Goal: Task Accomplishment & Management: Use online tool/utility

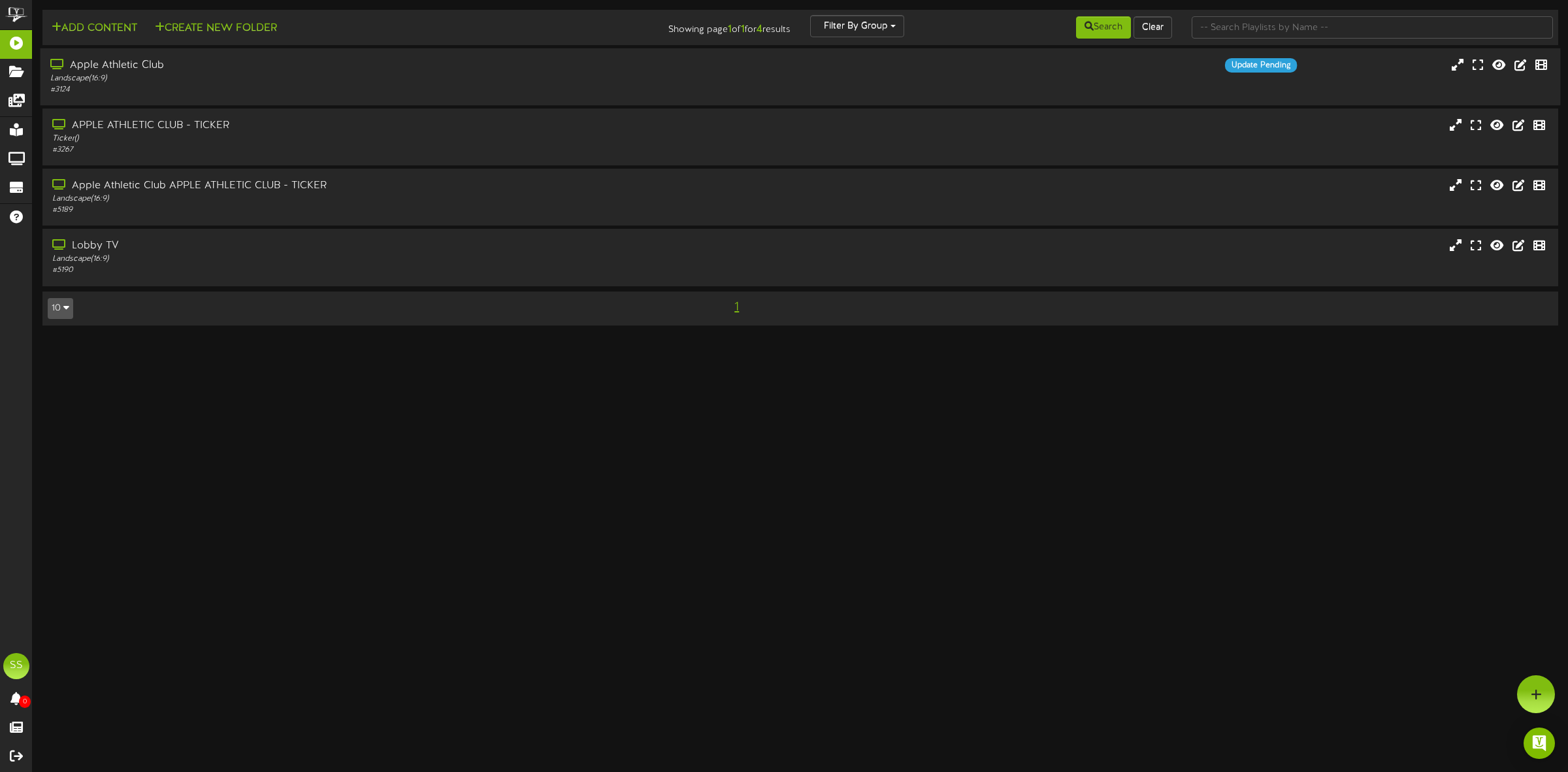
click at [255, 84] on div "Landscape ( 16:9 )" at bounding box center [357, 78] width 613 height 11
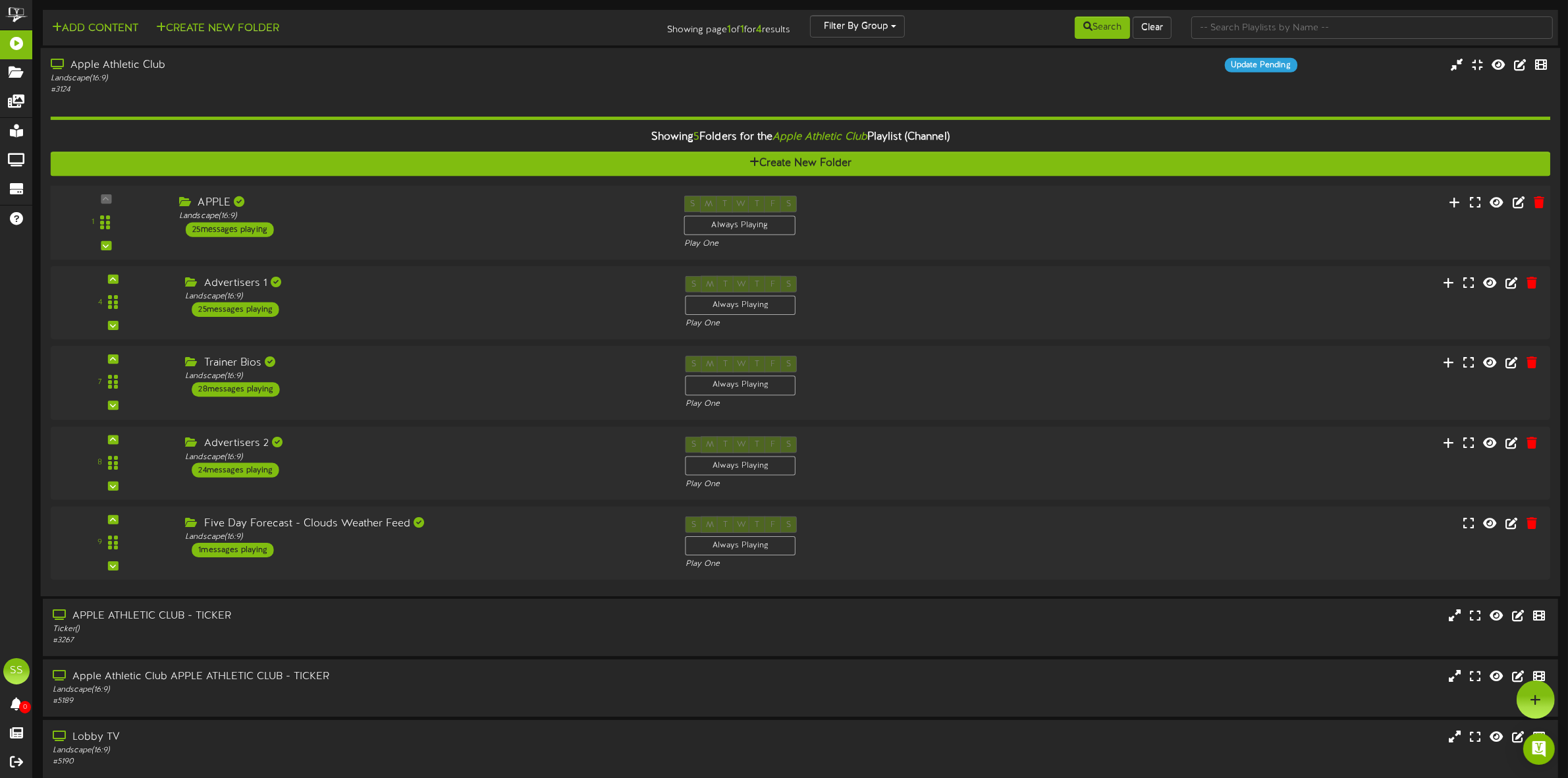
click at [357, 249] on div "1 APPLE" at bounding box center [800, 223] width 1515 height 54
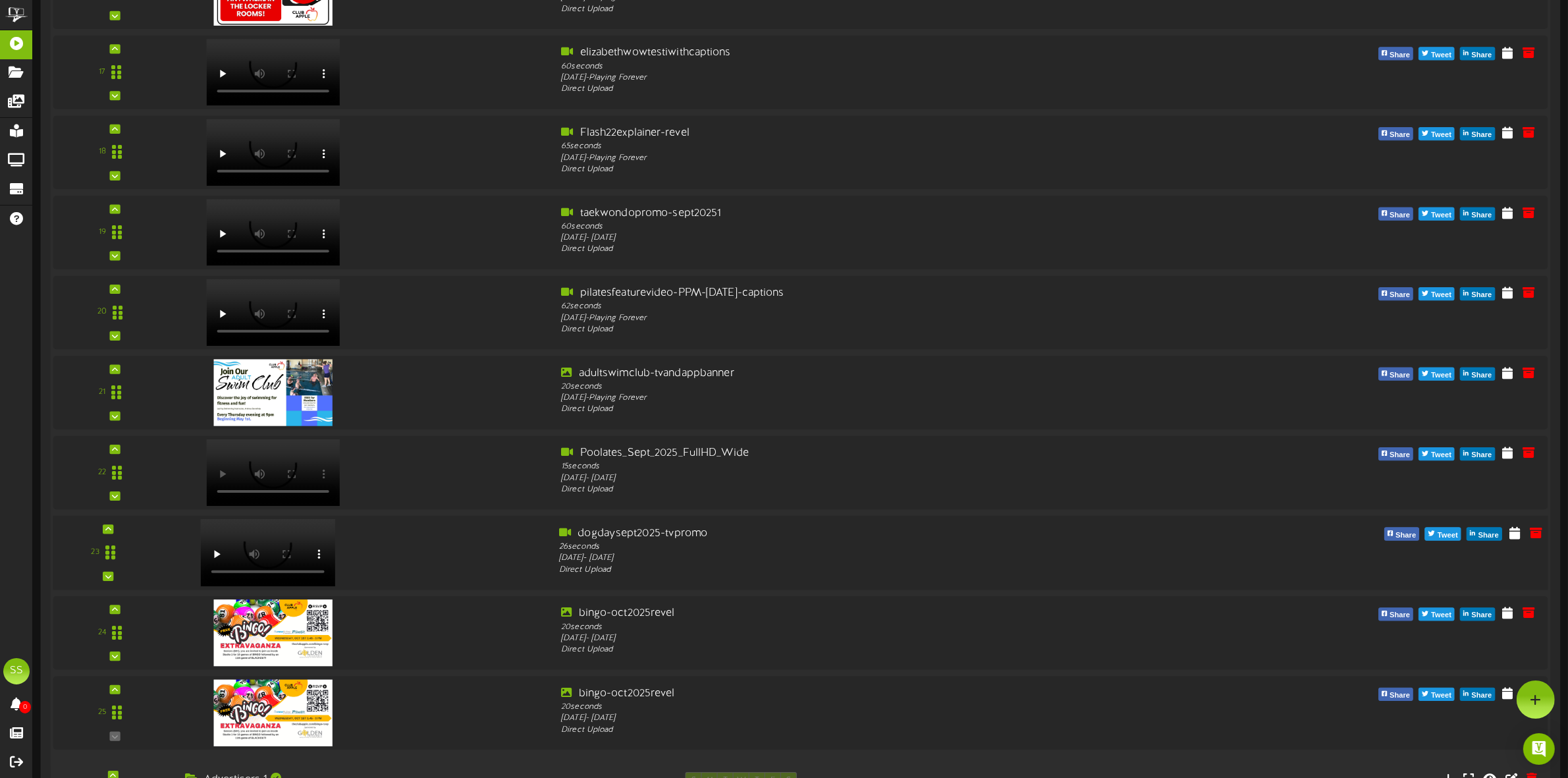
scroll to position [1564, 0]
click at [106, 693] on icon at bounding box center [108, 690] width 6 height 7
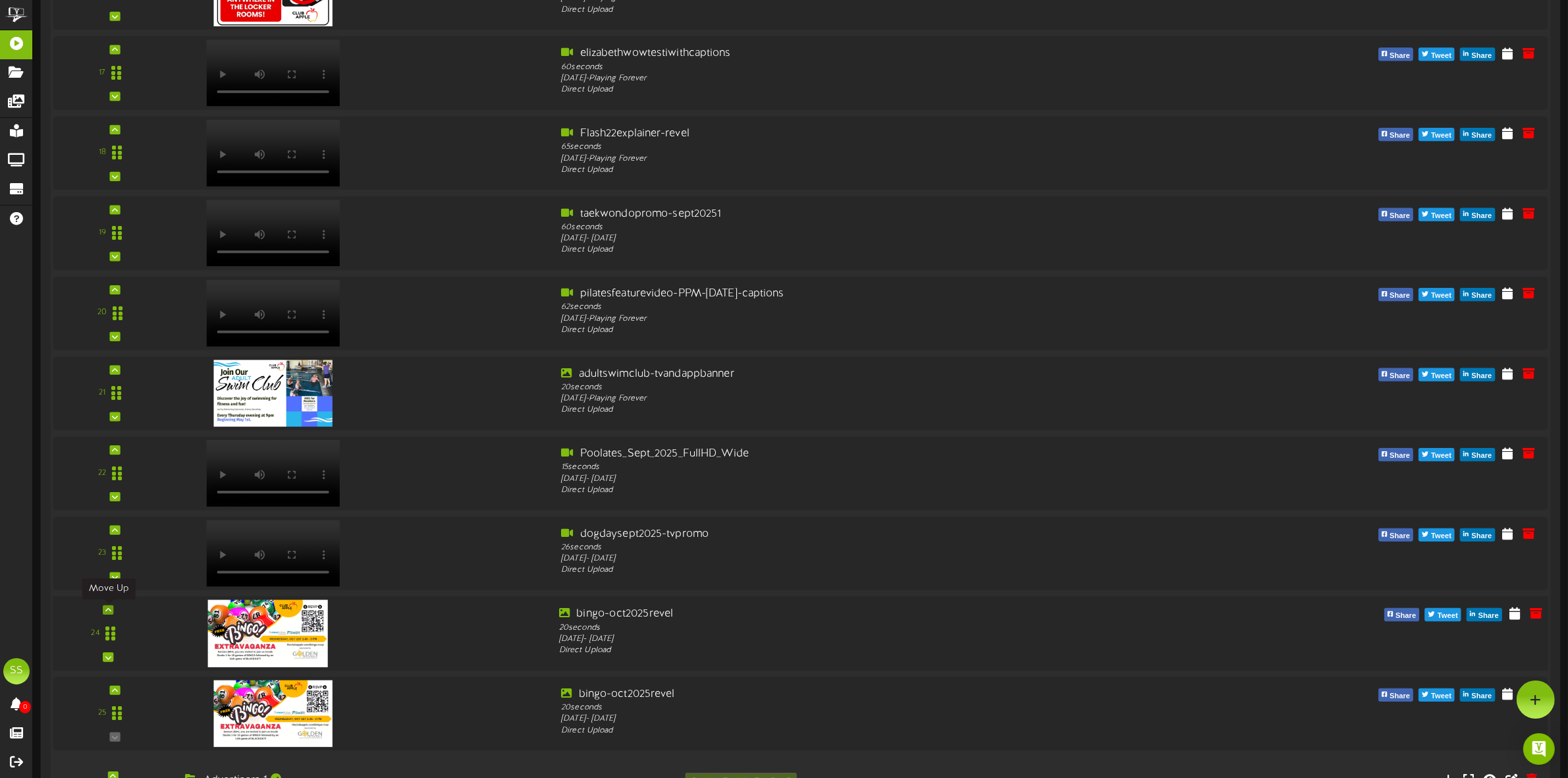
click at [109, 609] on icon at bounding box center [108, 610] width 6 height 7
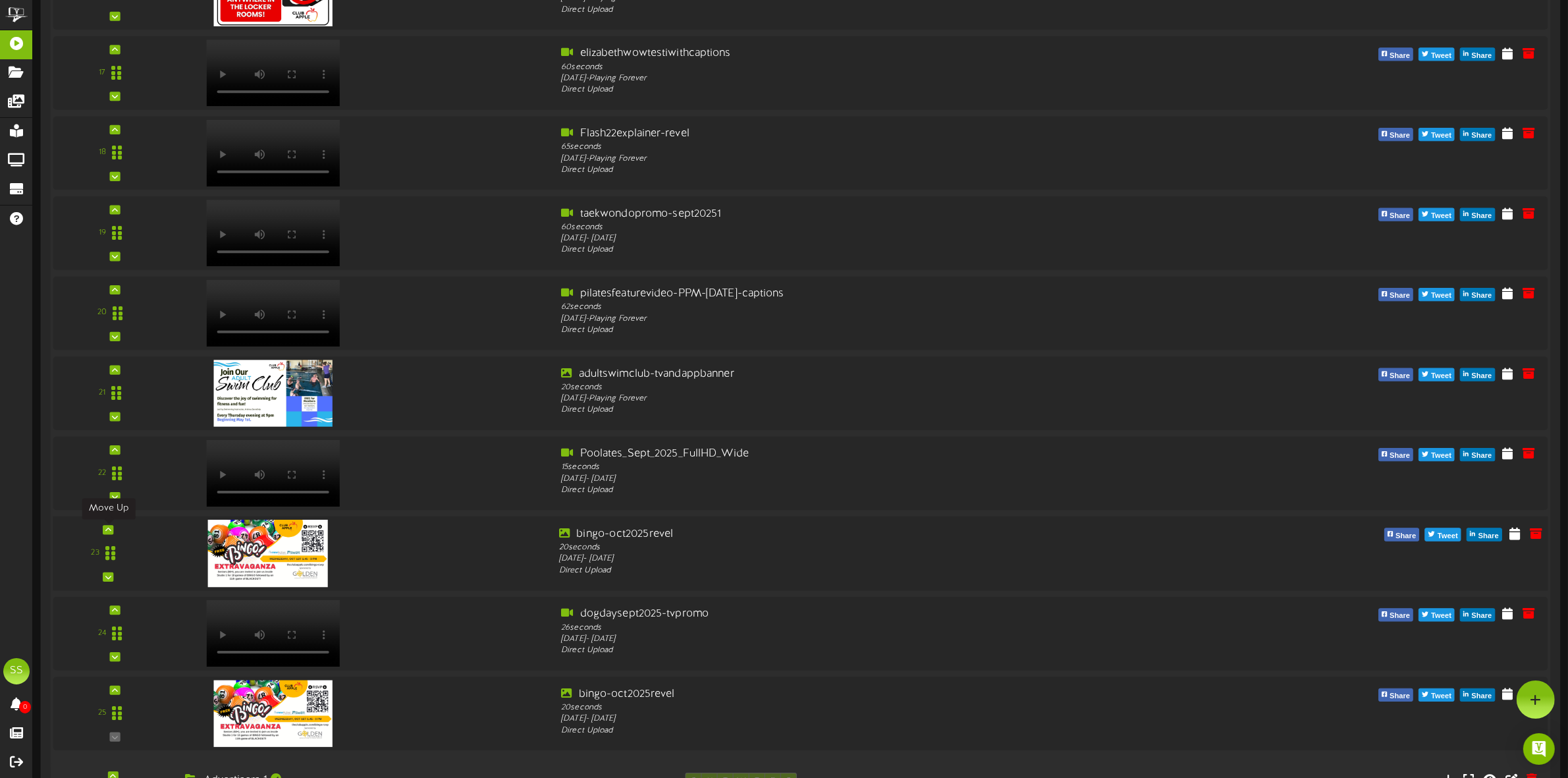
click at [106, 531] on icon at bounding box center [108, 529] width 6 height 7
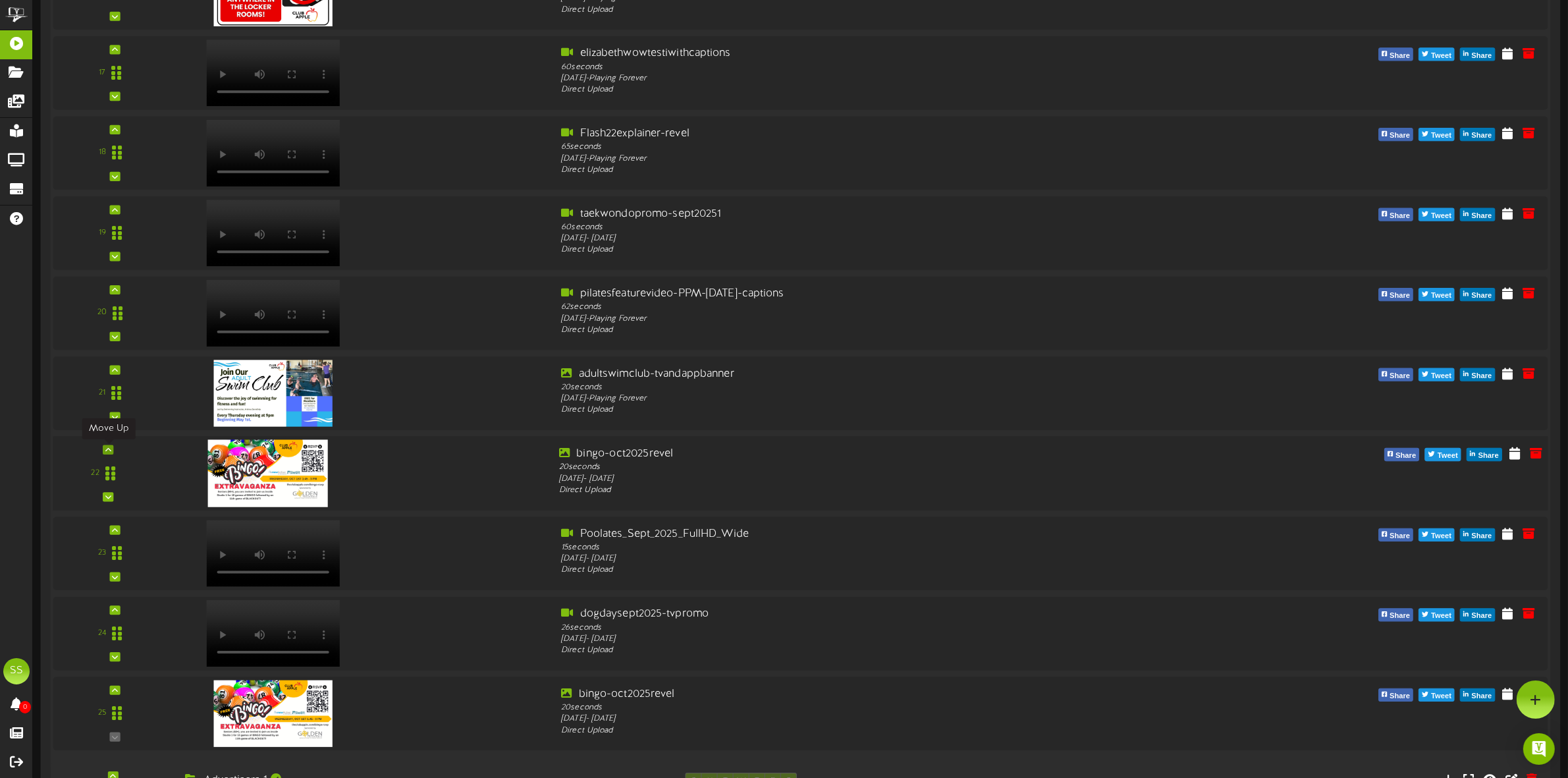
click at [107, 451] on icon at bounding box center [108, 450] width 6 height 7
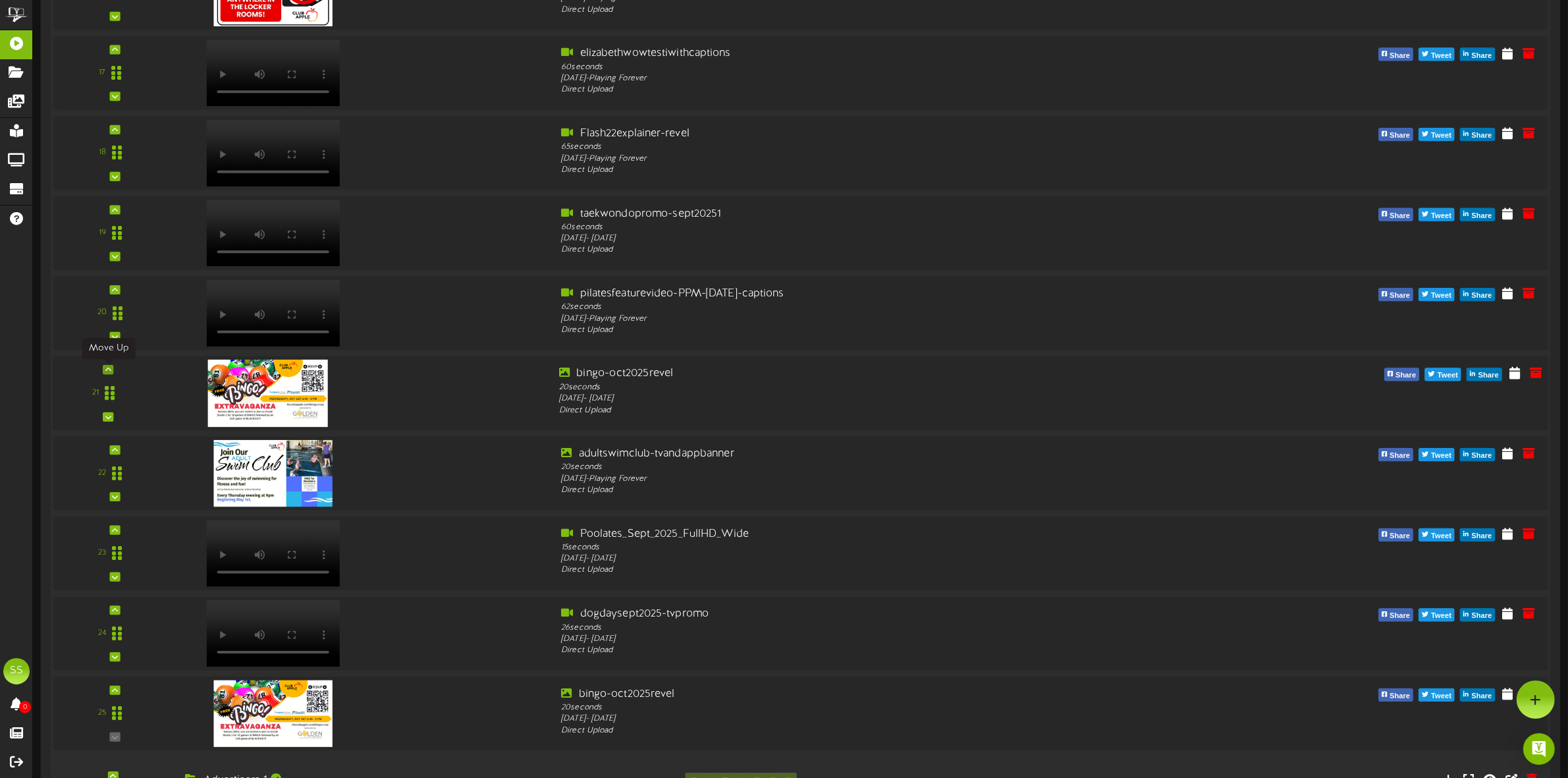
click at [110, 370] on icon at bounding box center [108, 369] width 6 height 7
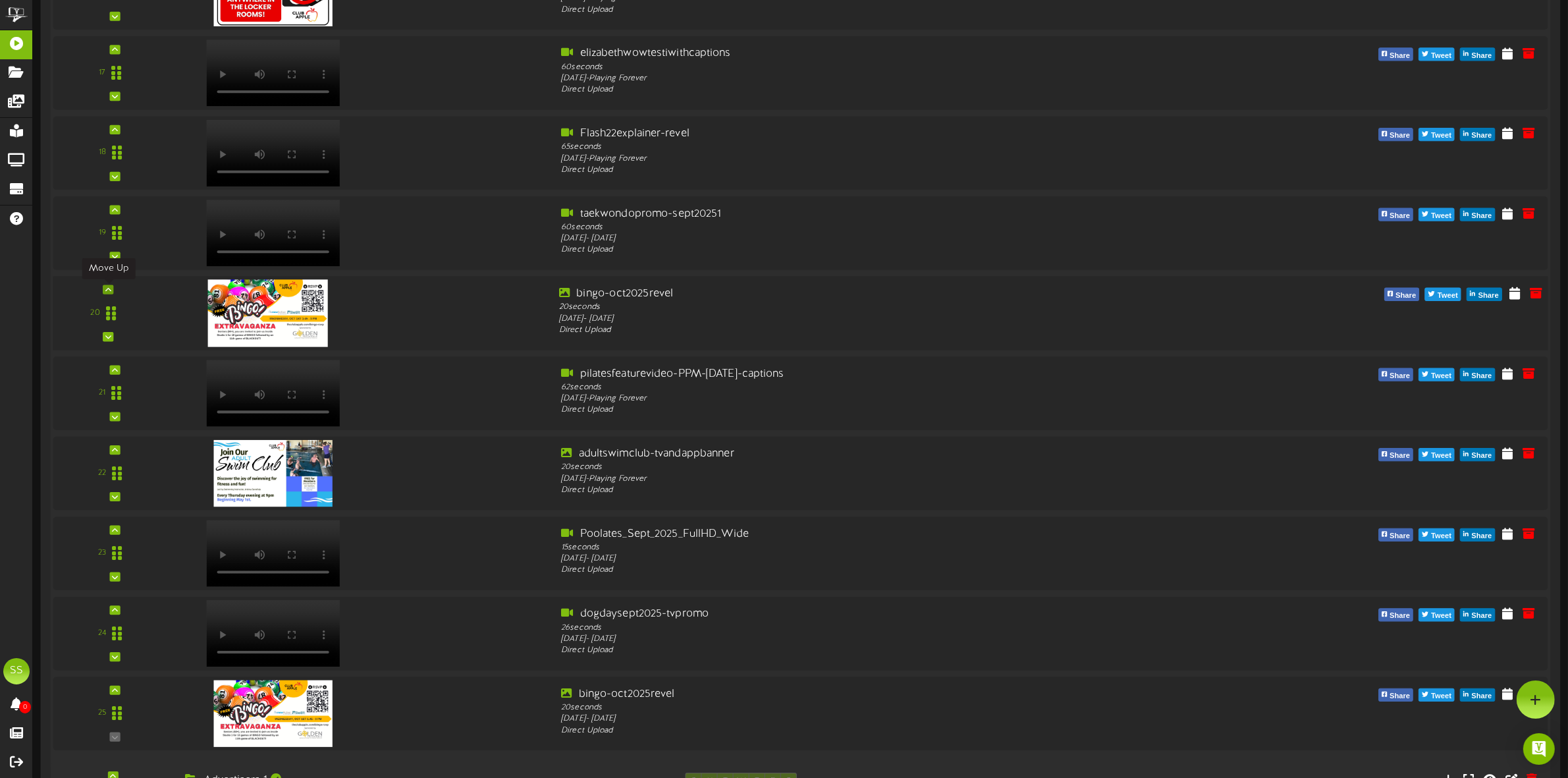
click at [107, 288] on icon at bounding box center [108, 289] width 6 height 7
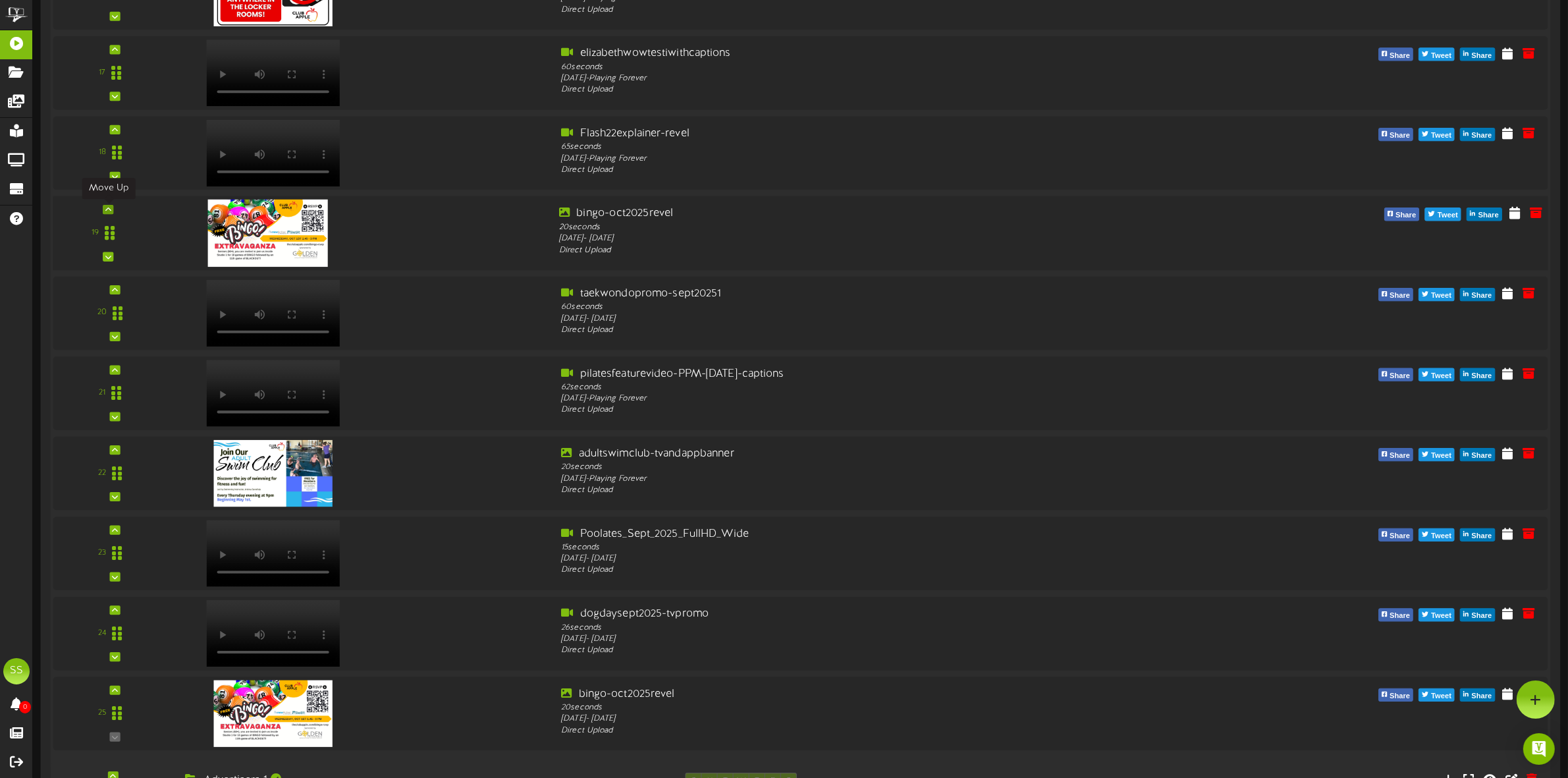
click at [105, 212] on icon at bounding box center [108, 209] width 6 height 7
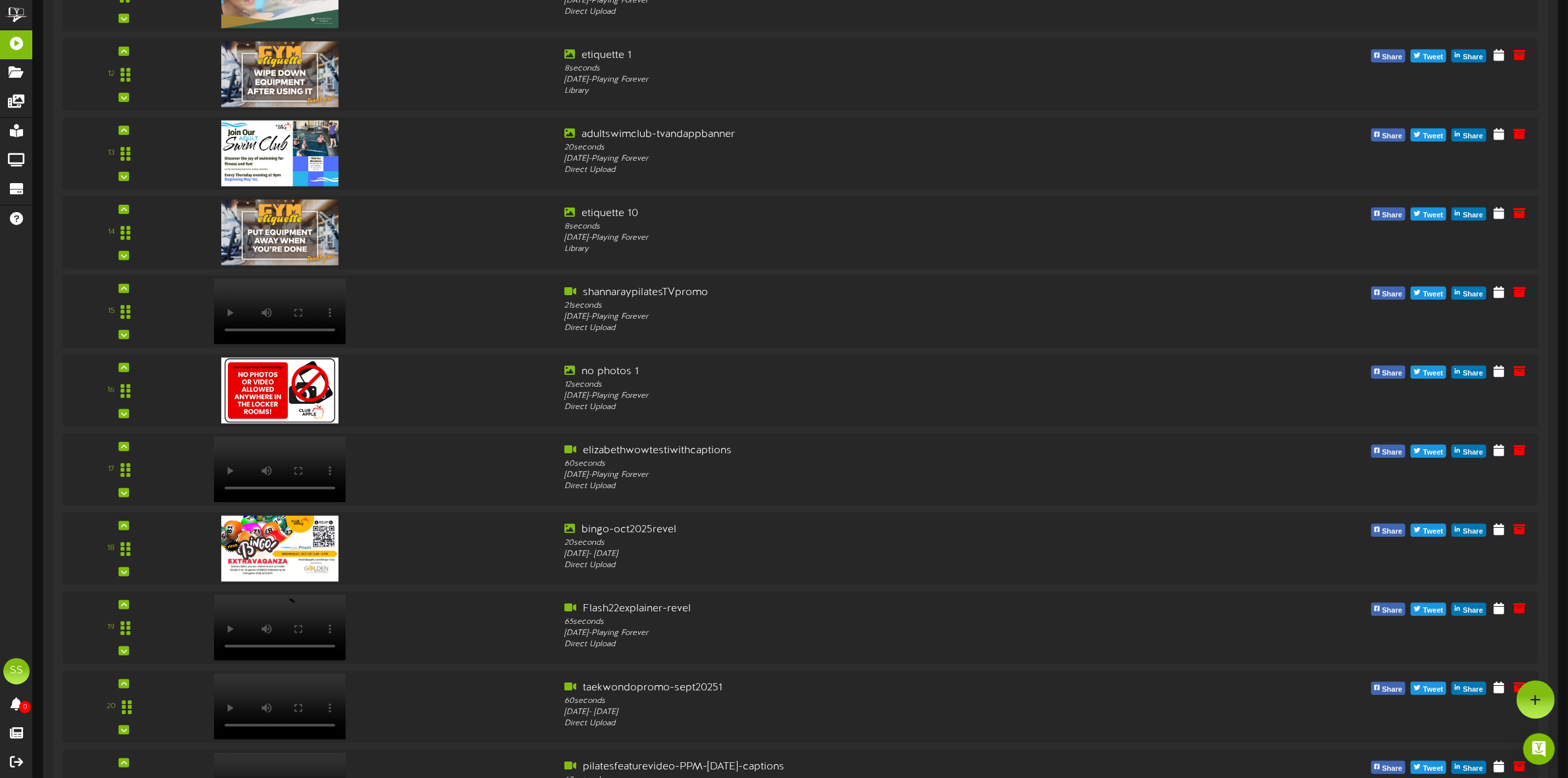
scroll to position [1152, 0]
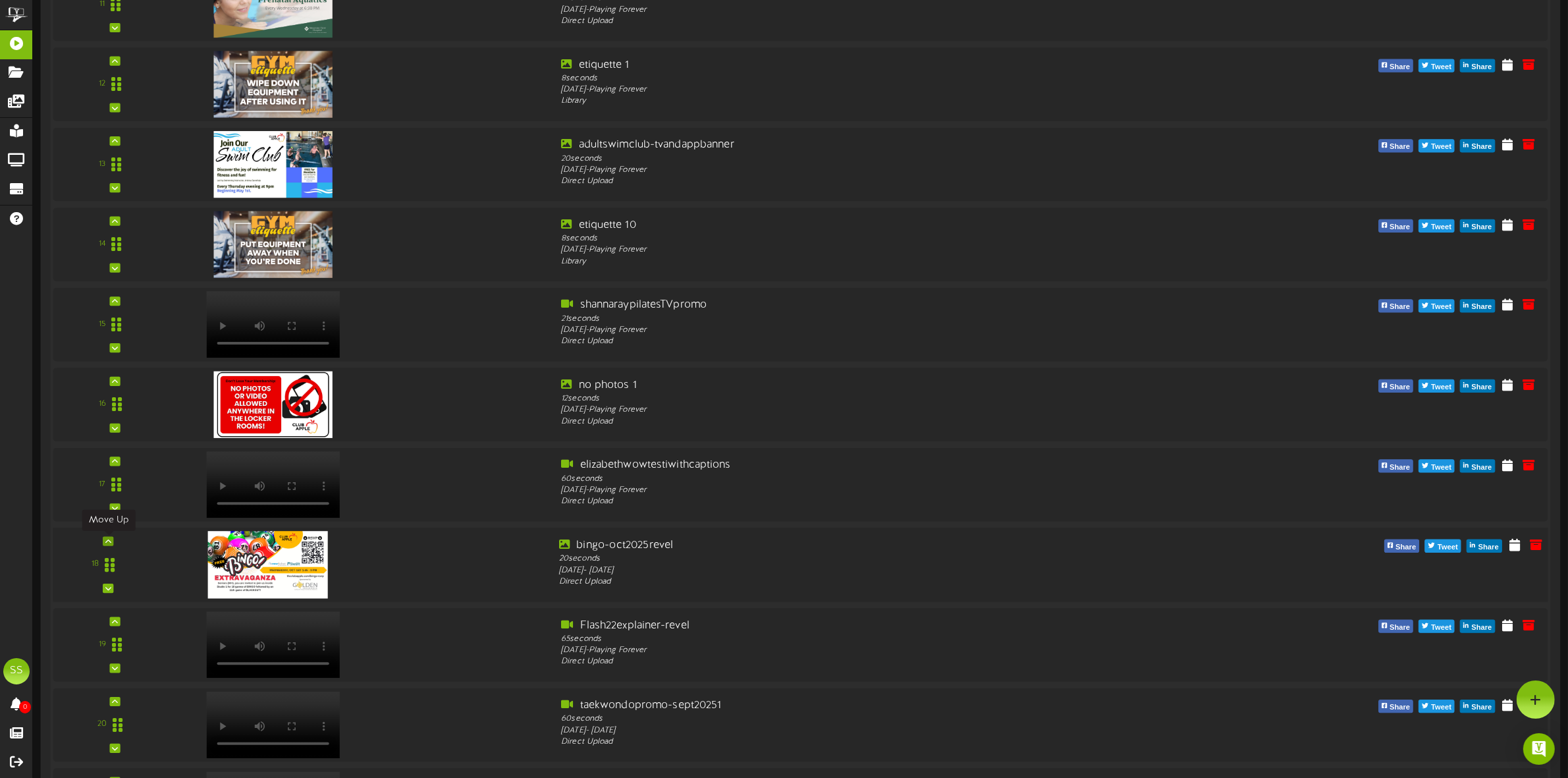
click at [110, 541] on icon at bounding box center [108, 541] width 6 height 7
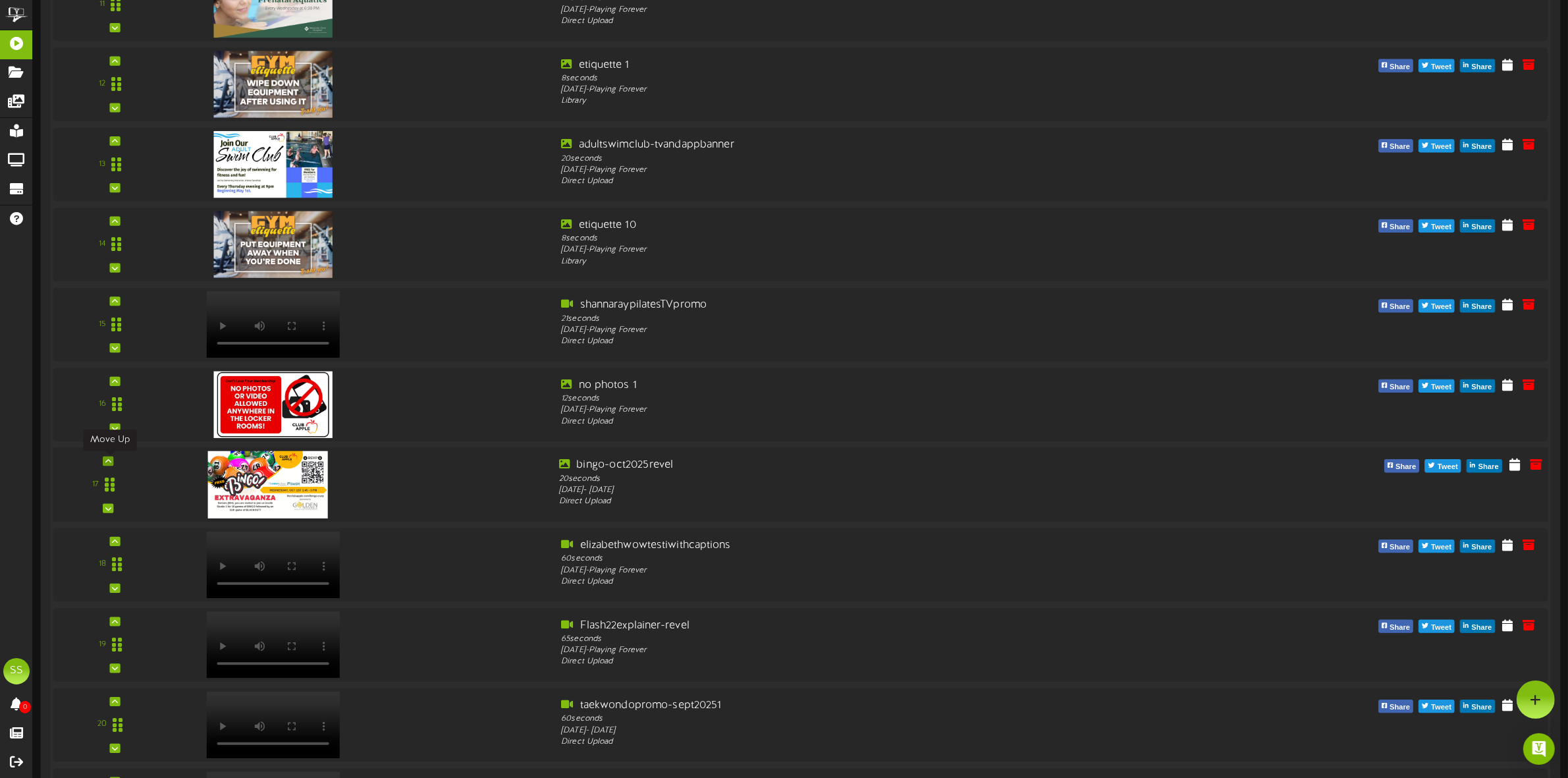
click at [110, 463] on icon at bounding box center [108, 461] width 6 height 7
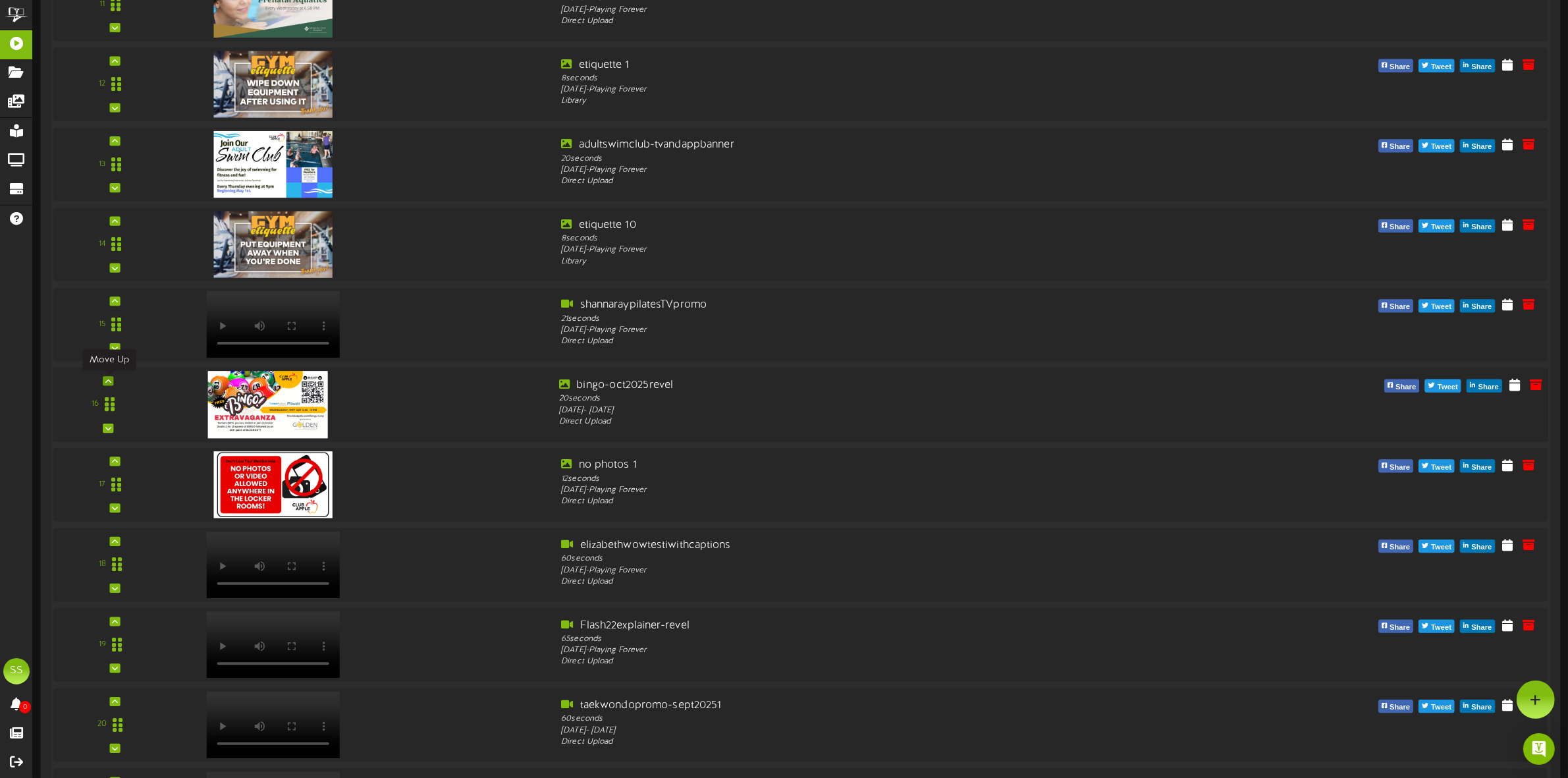
click at [109, 382] on icon at bounding box center [108, 381] width 6 height 7
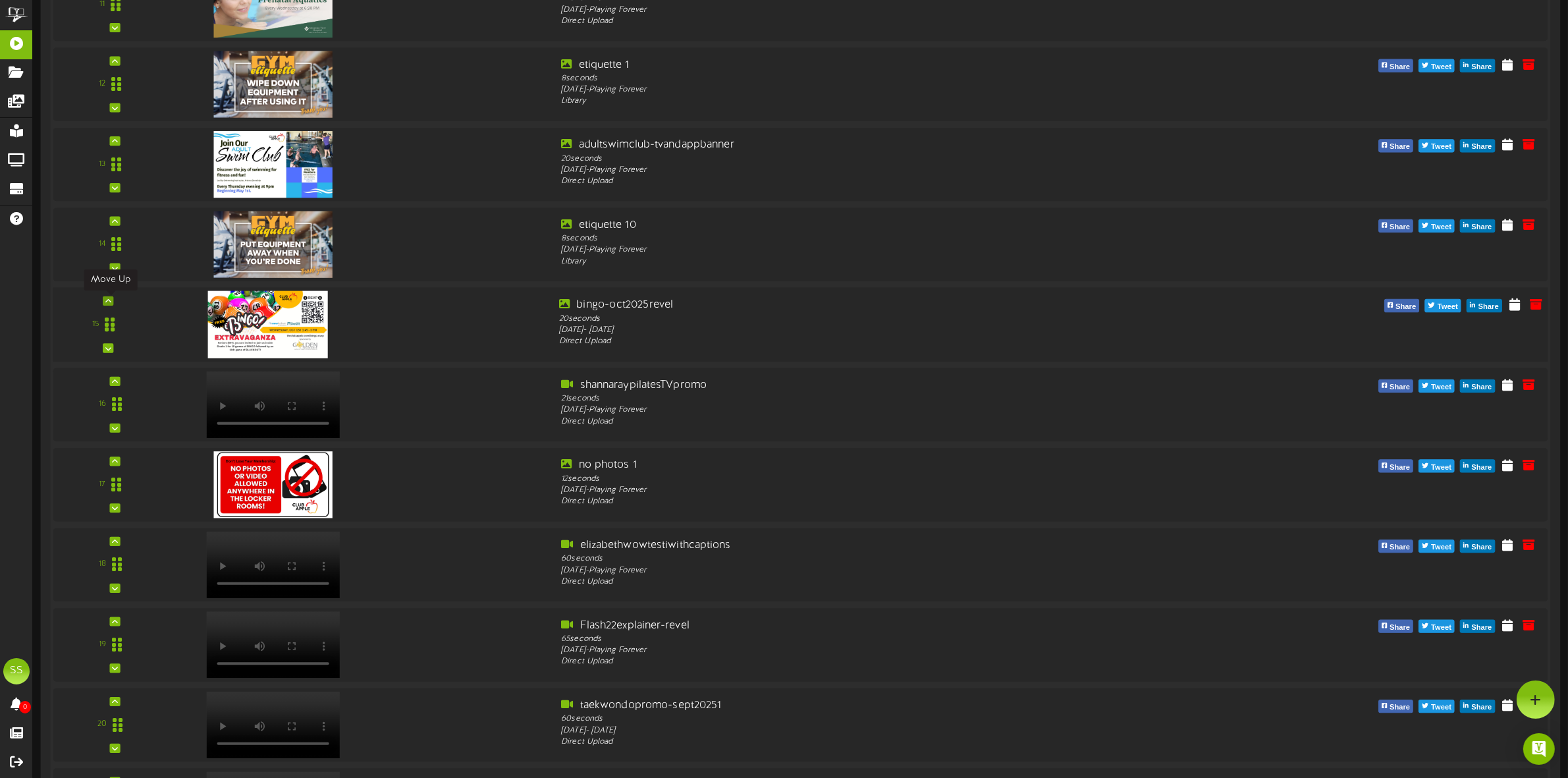
click at [109, 301] on icon at bounding box center [108, 301] width 6 height 7
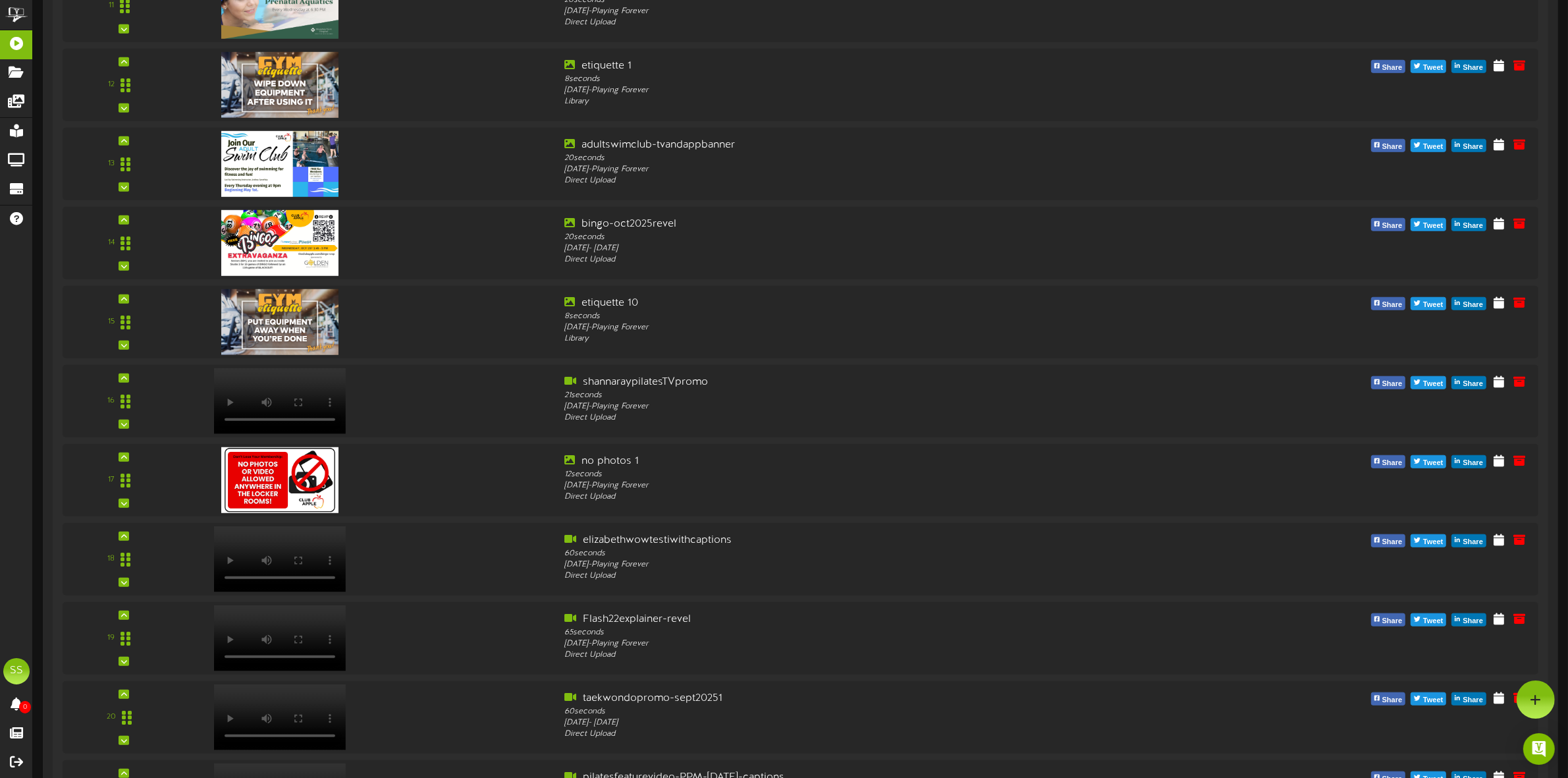
click at [121, 219] on icon at bounding box center [124, 219] width 6 height 7
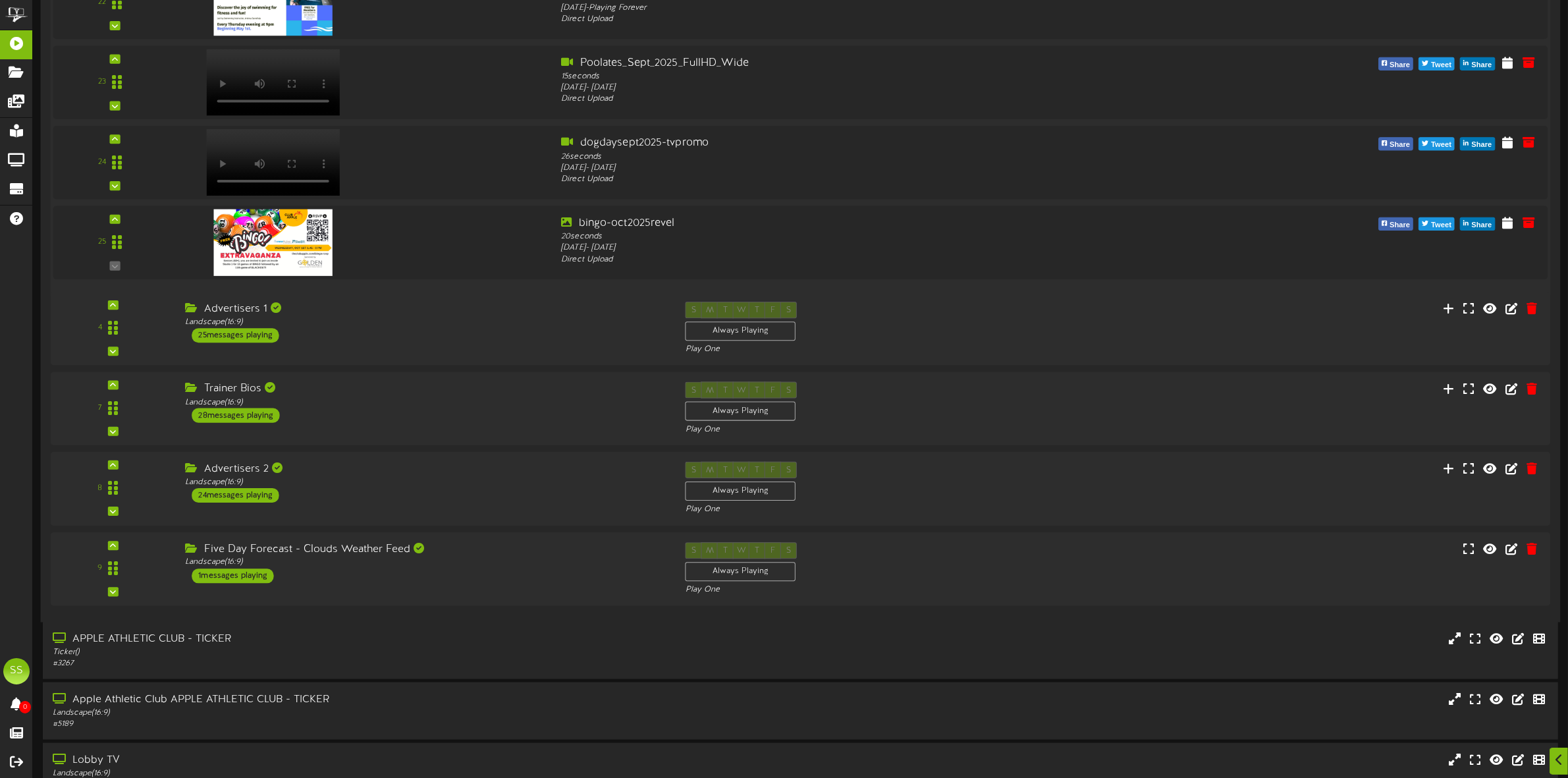
scroll to position [2112, 0]
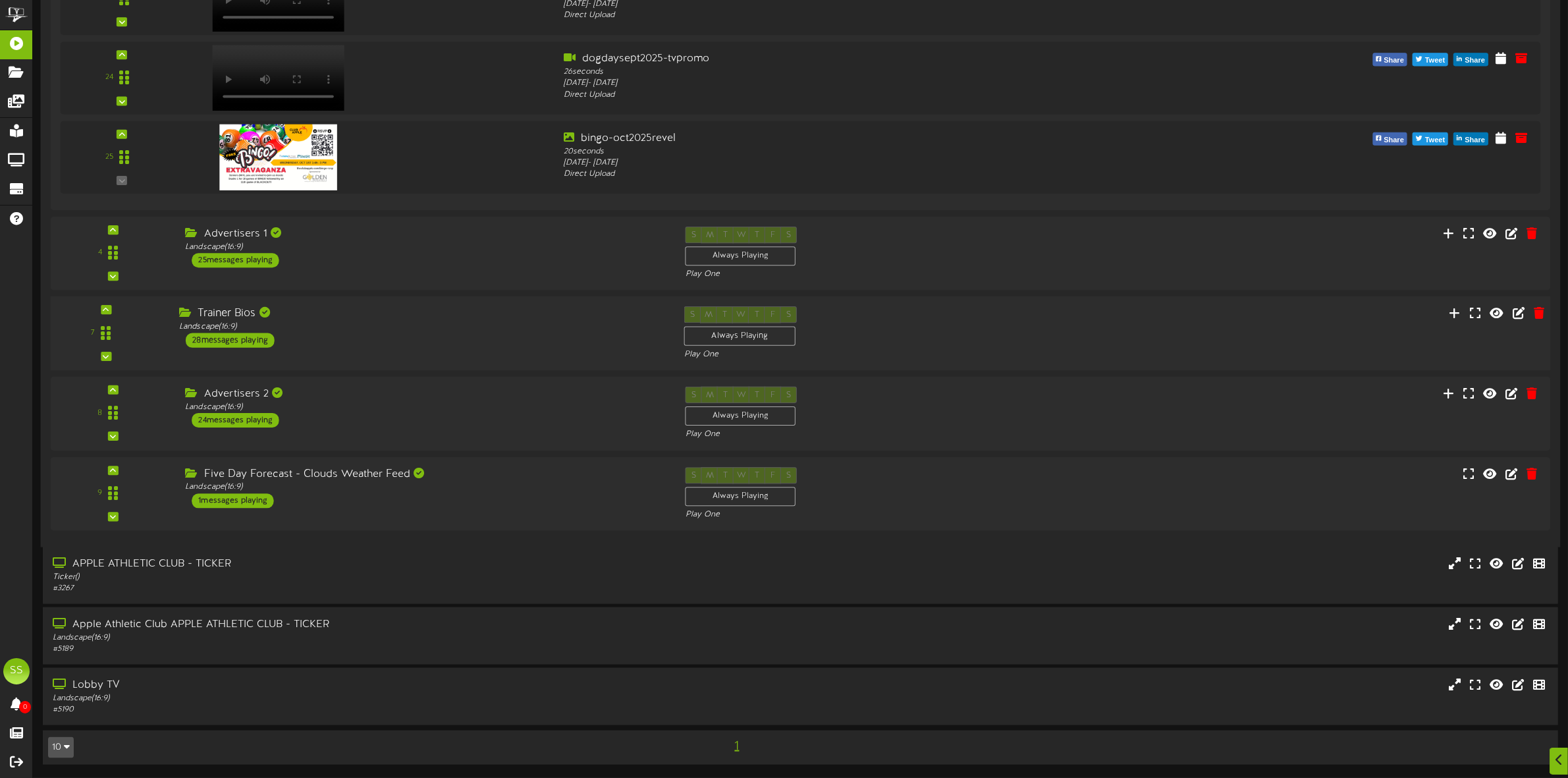
click at [327, 334] on div "Trainer Bios Landscape ( 16:9 ) 28 messages playing" at bounding box center [422, 327] width 505 height 41
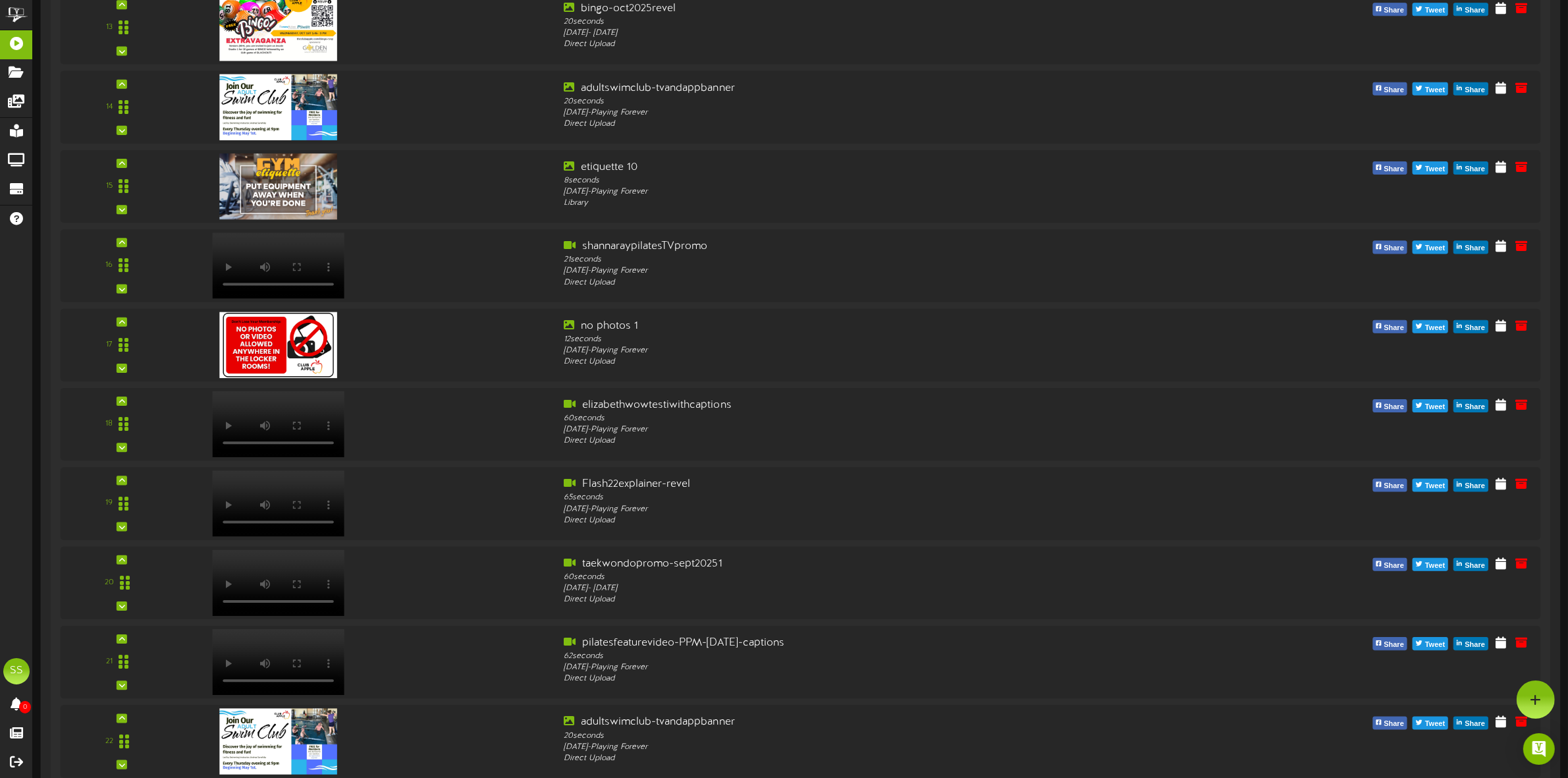
scroll to position [216, 0]
